Goal: Find specific page/section: Find specific page/section

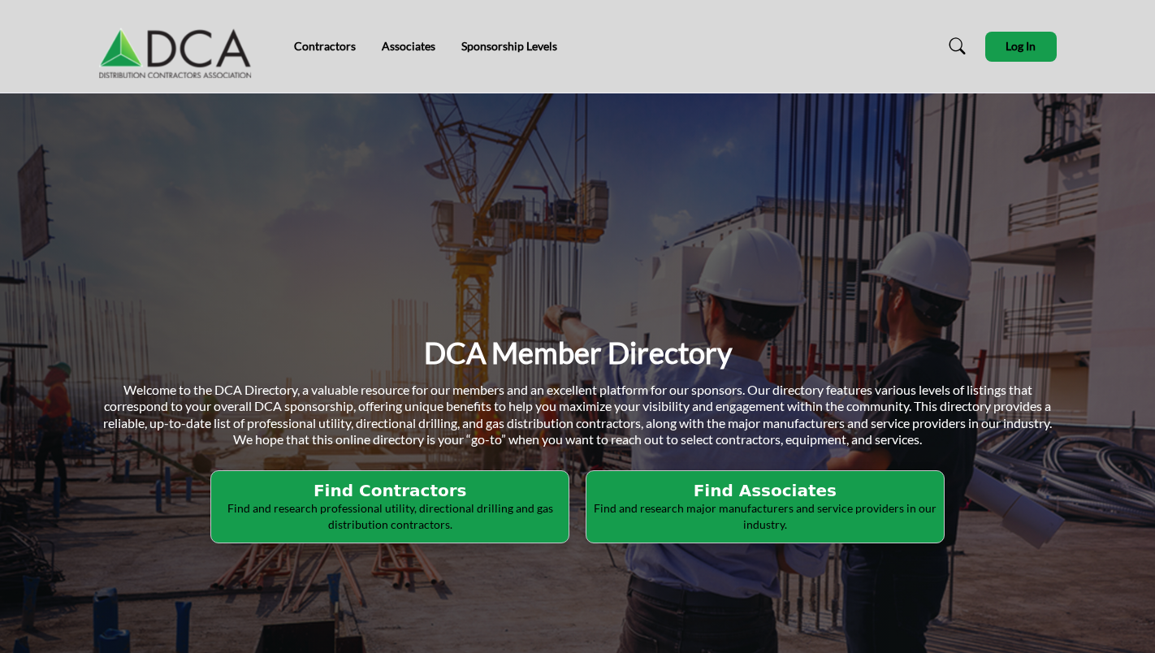
drag, startPoint x: 747, startPoint y: 509, endPoint x: 728, endPoint y: 509, distance: 18.7
click at [564, 509] on p "Find and research major manufacturers and service providers in our industry." at bounding box center [390, 516] width 348 height 32
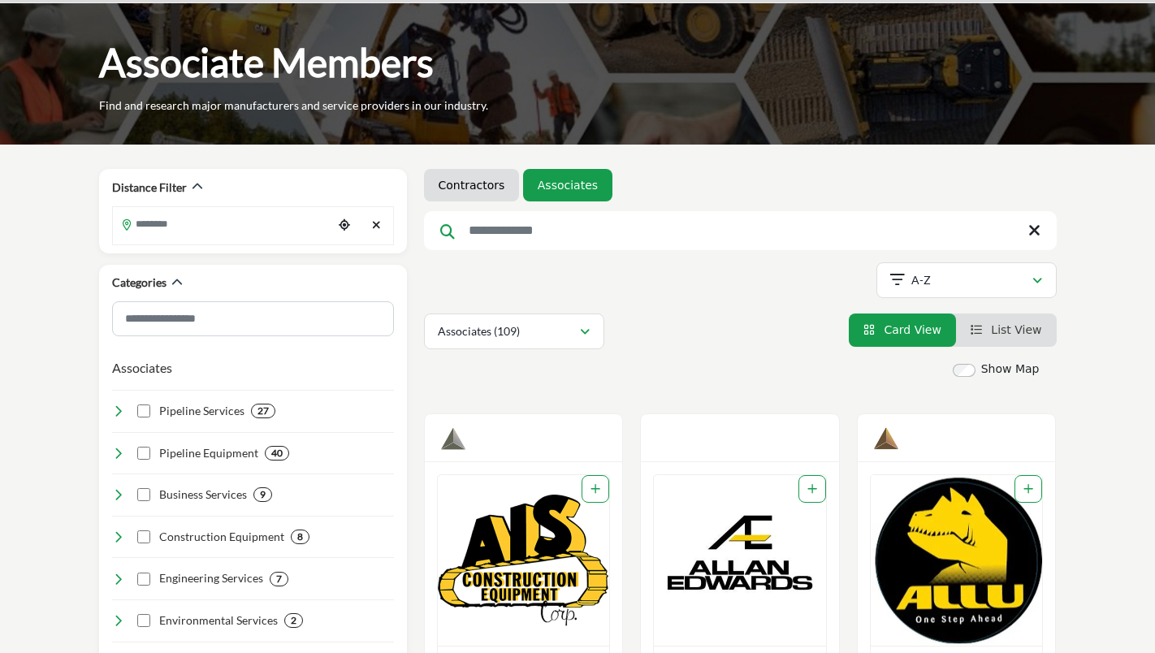
scroll to position [82, 0]
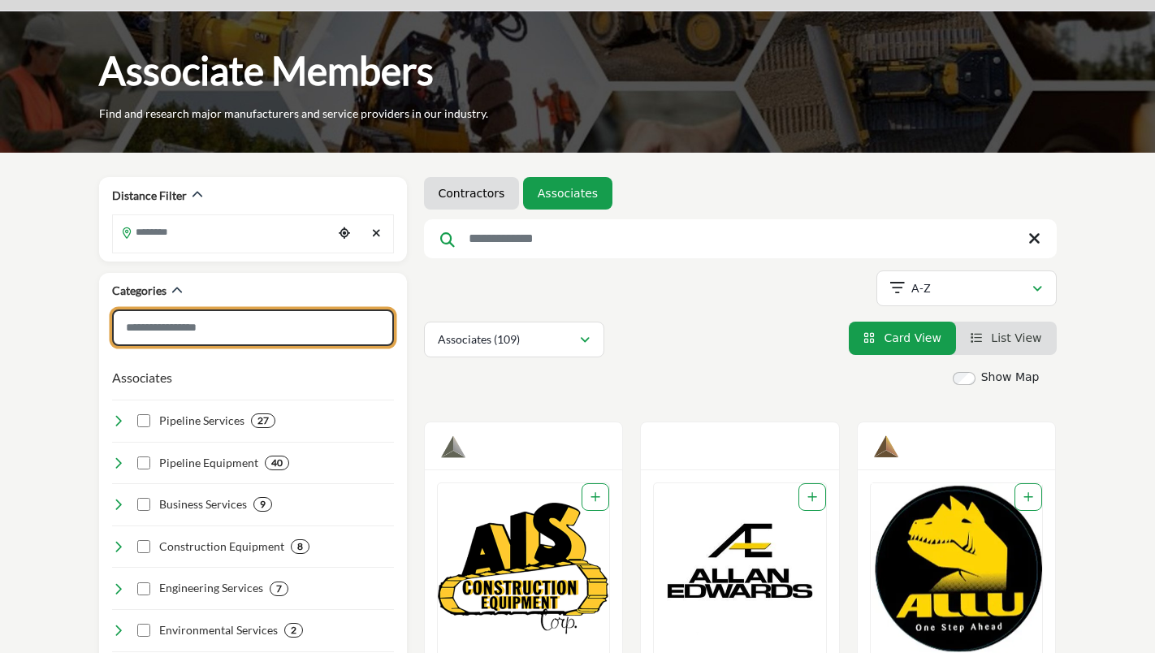
click at [200, 331] on input "Search Category" at bounding box center [253, 328] width 282 height 37
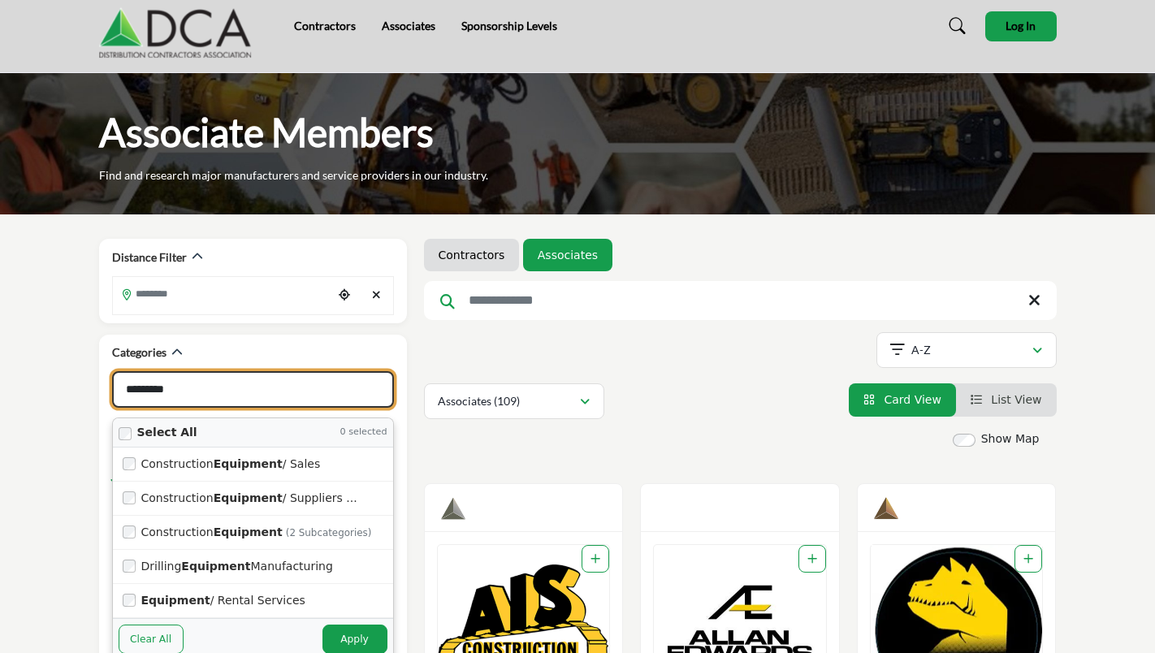
scroll to position [20, 0]
type input "*********"
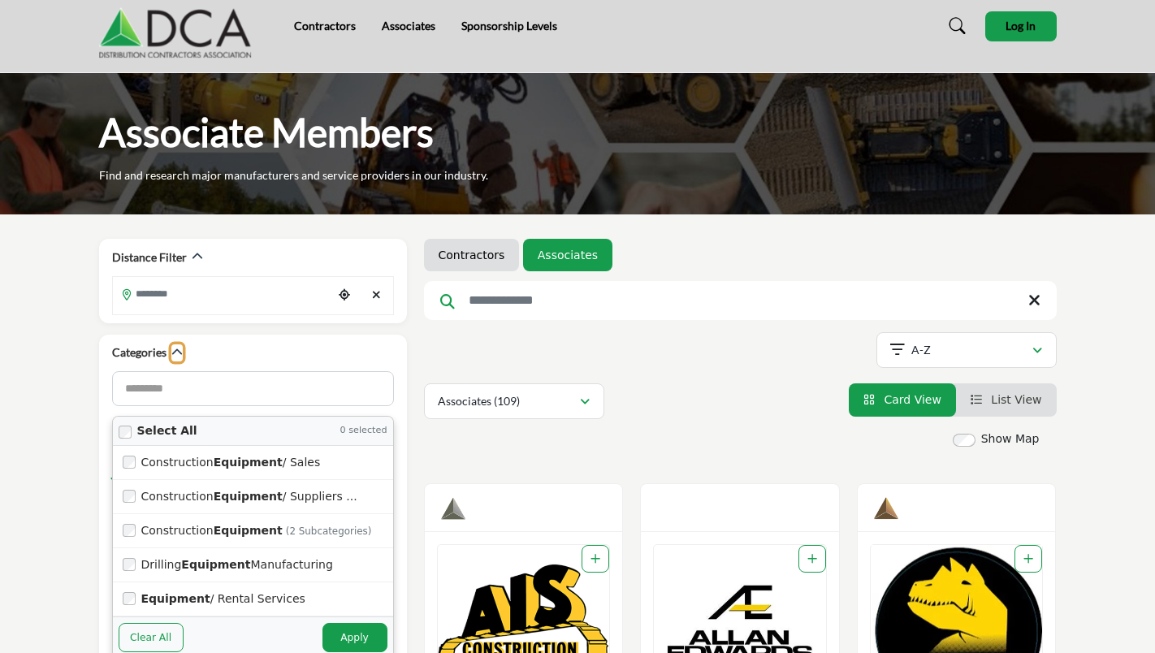
click at [172, 353] on icon "button" at bounding box center [176, 352] width 11 height 11
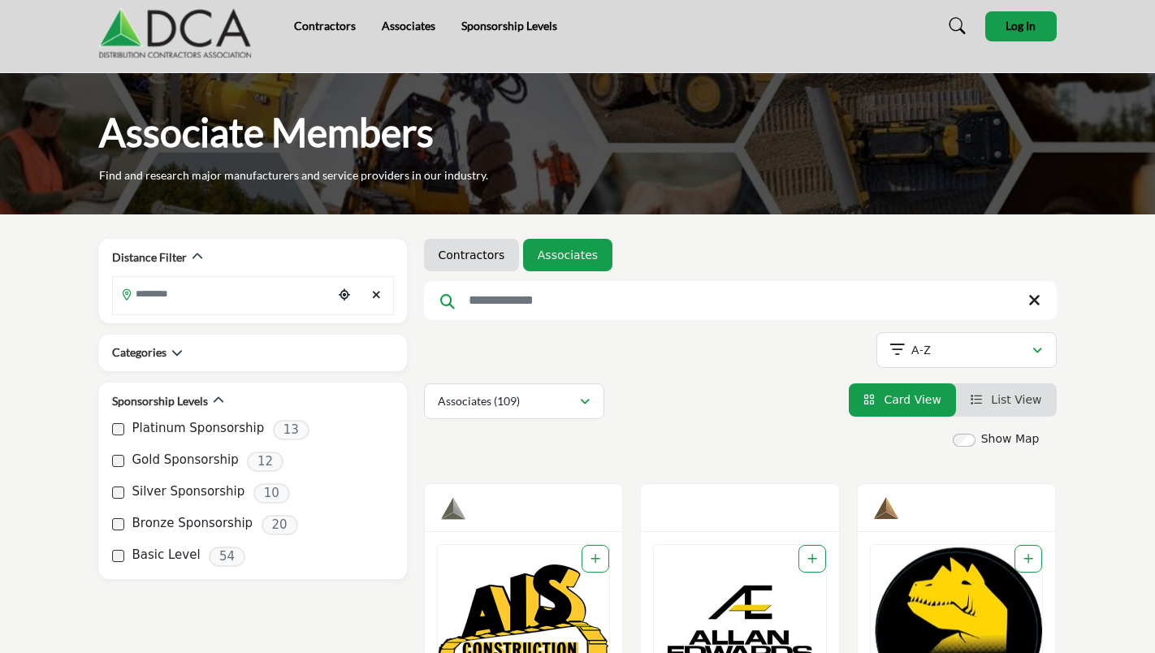
click at [183, 357] on div "Categories" at bounding box center [253, 352] width 282 height 17
click at [180, 353] on icon "button" at bounding box center [176, 352] width 11 height 11
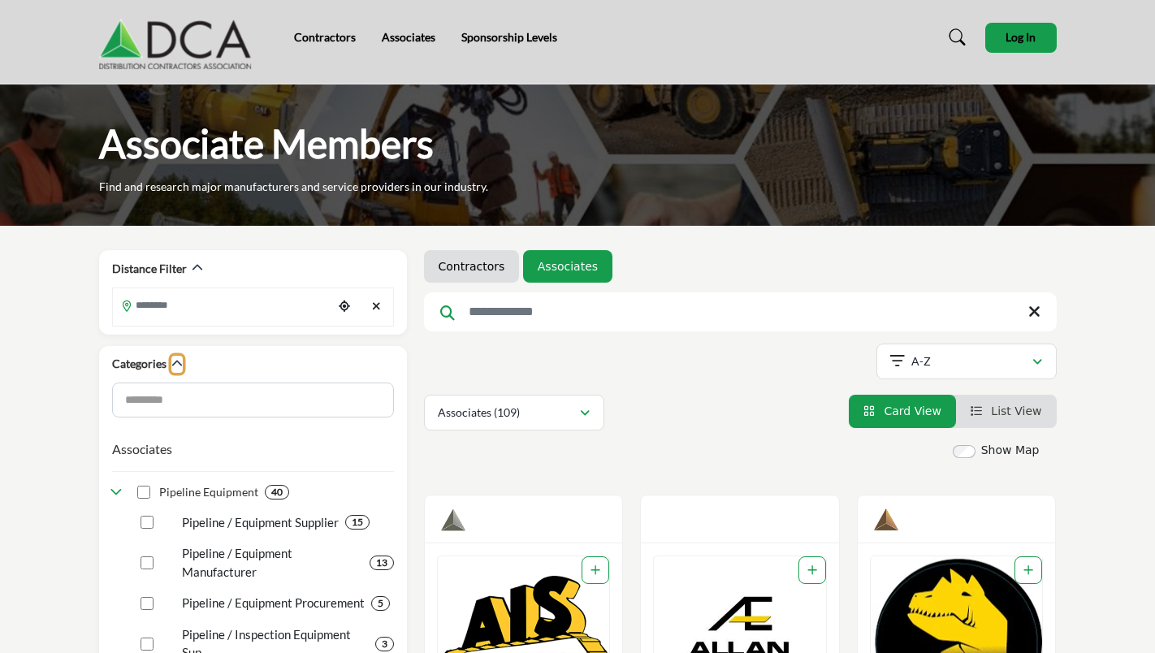
scroll to position [0, 0]
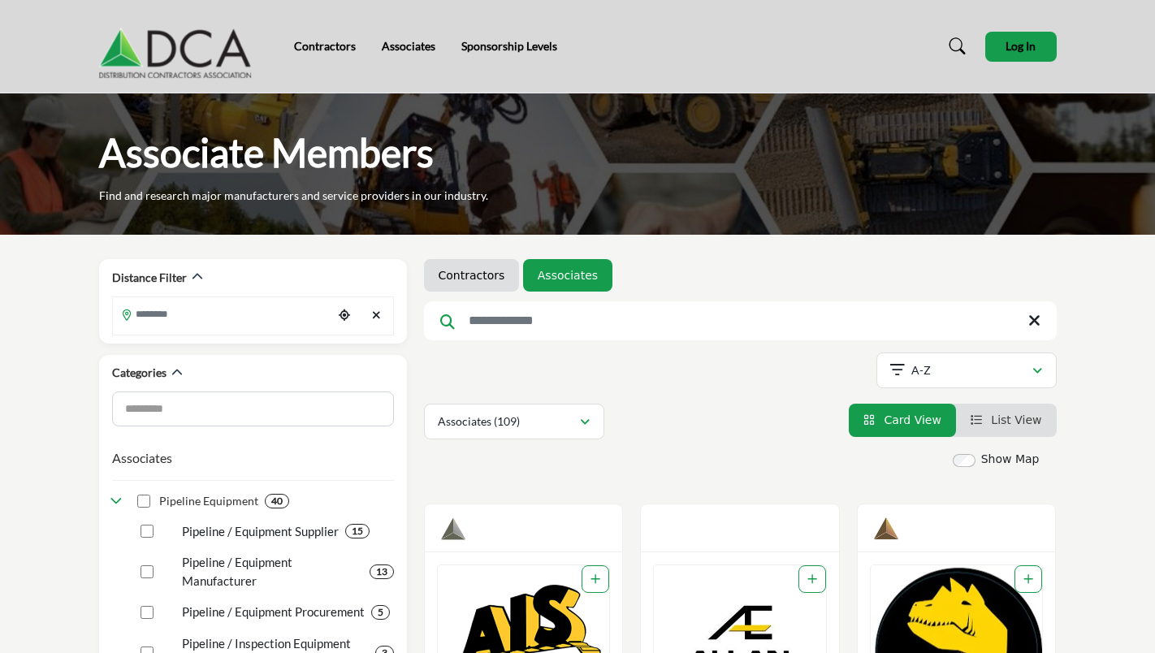
click at [487, 317] on input "Search Keyword" at bounding box center [740, 320] width 633 height 39
click at [223, 49] on img at bounding box center [179, 46] width 161 height 65
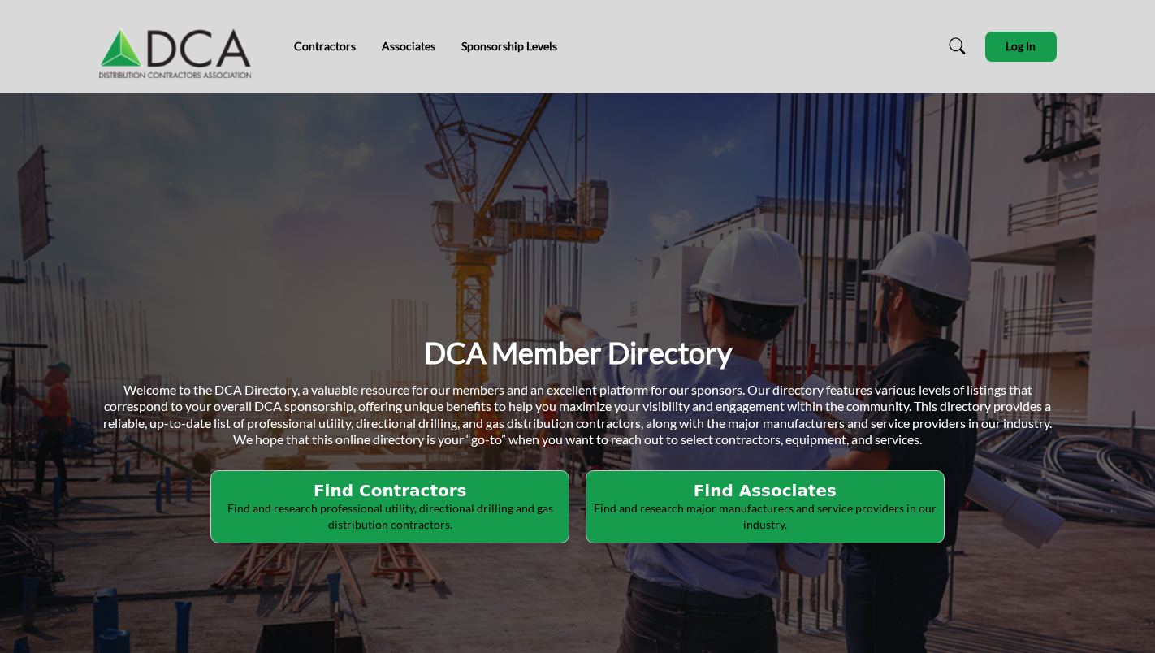
click at [564, 511] on p "Find and research major manufacturers and service providers in our industry." at bounding box center [390, 516] width 348 height 32
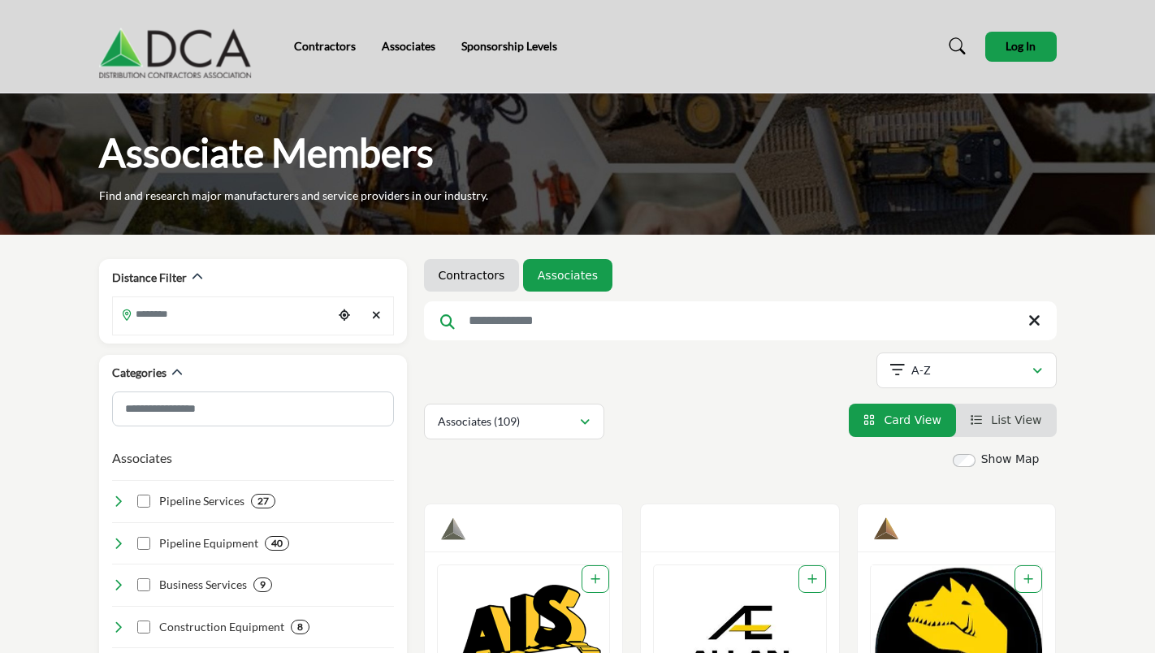
click at [387, 50] on link "Associates" at bounding box center [409, 46] width 54 height 14
click at [144, 56] on img at bounding box center [179, 46] width 161 height 65
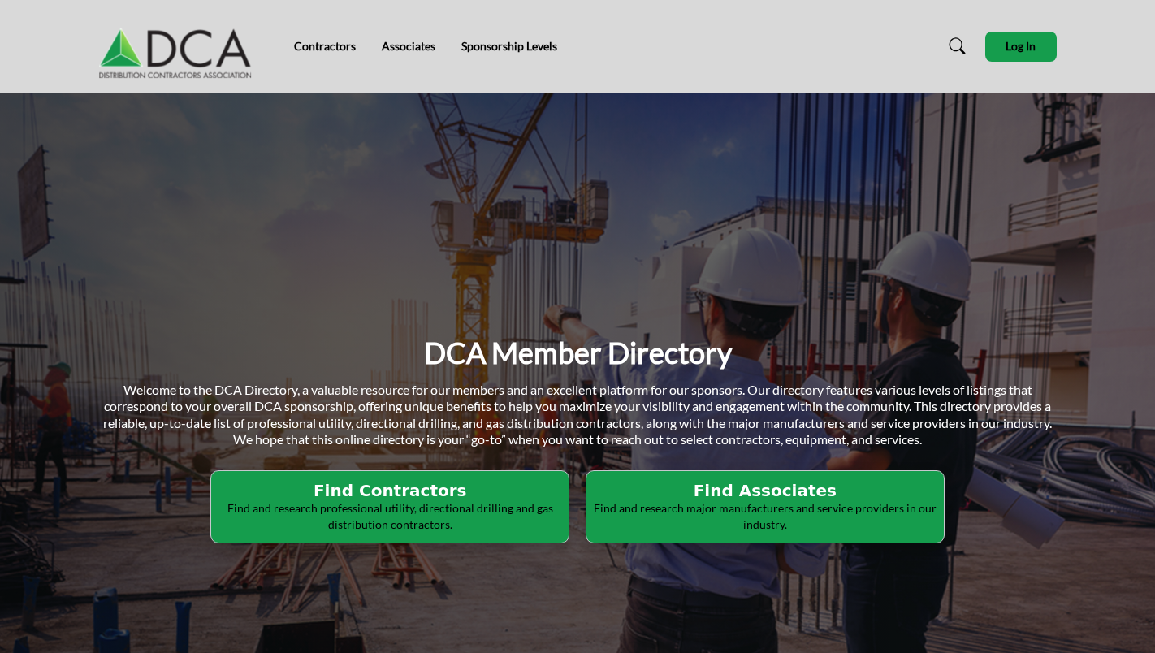
click at [799, 66] on div "Contractors Associates Sponsorship Levels" at bounding box center [577, 46] width 975 height 65
click at [216, 83] on nav "Contractors Associates Sponsorship Levels" at bounding box center [577, 46] width 1155 height 76
